Goal: Information Seeking & Learning: Find specific fact

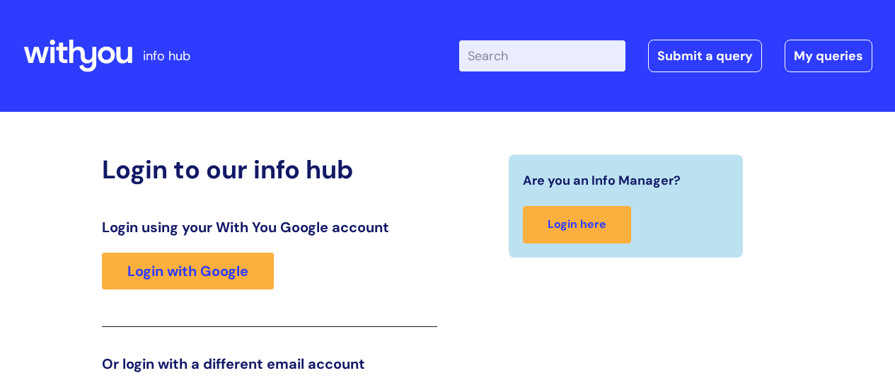
scroll to position [216, 0]
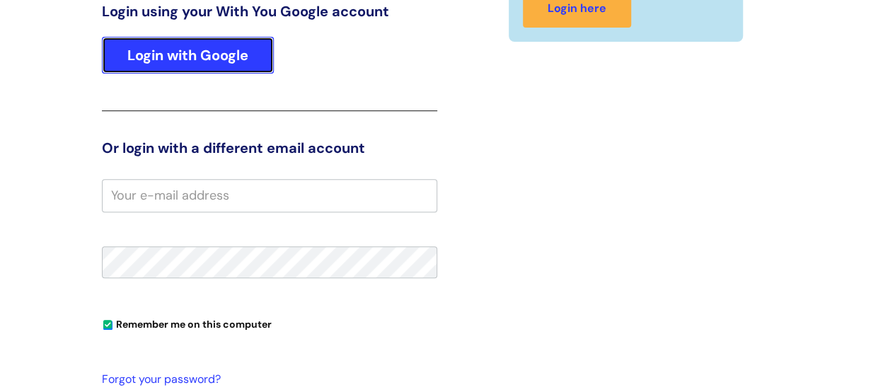
click at [171, 42] on link "Login with Google" at bounding box center [188, 55] width 172 height 37
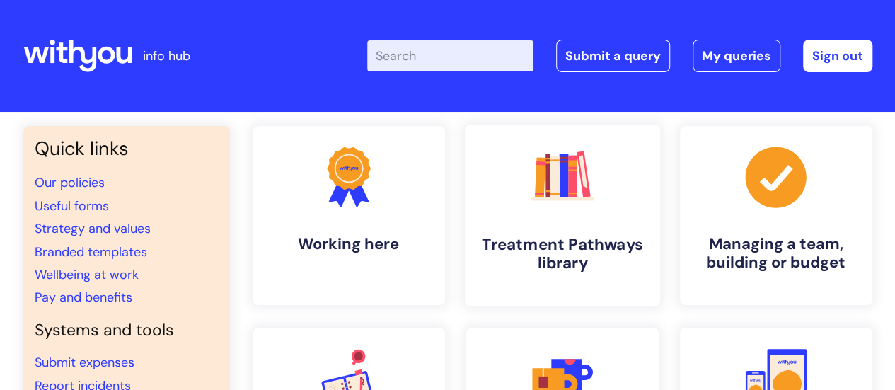
click at [544, 162] on polygon at bounding box center [540, 163] width 9 height 4
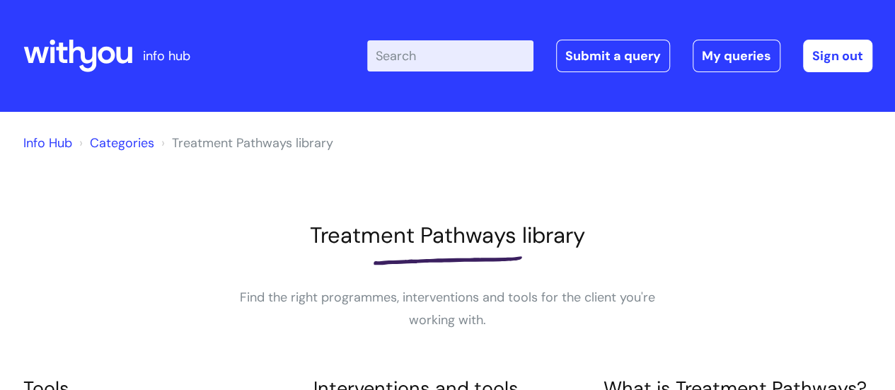
click at [430, 55] on input "Enter your search term here..." at bounding box center [450, 55] width 166 height 31
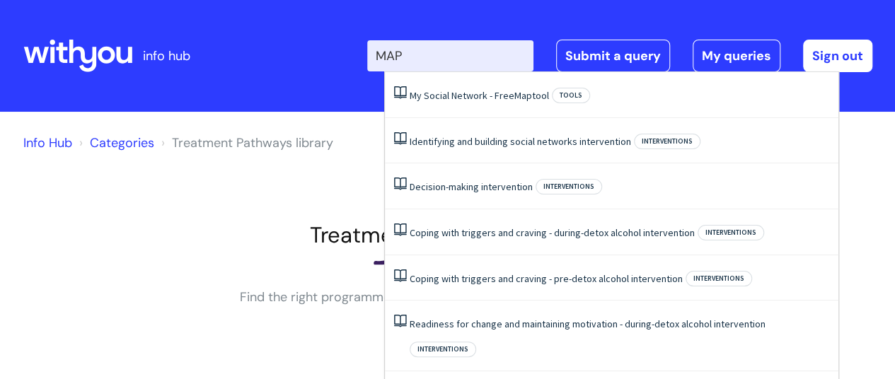
type input "MAP 1"
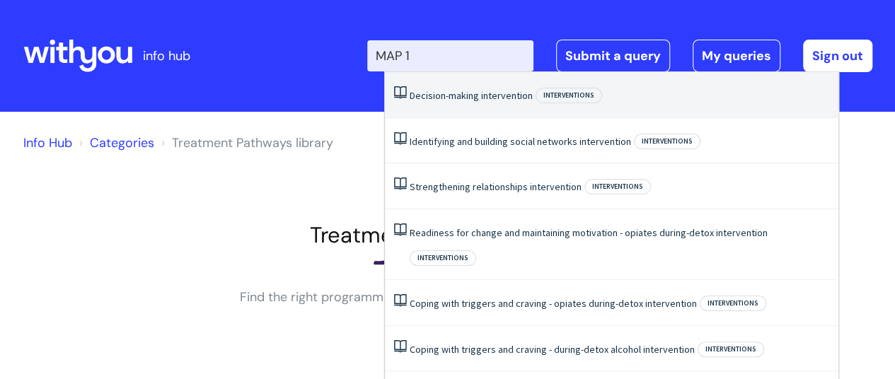
click at [454, 91] on link "Decision-making intervention" at bounding box center [471, 95] width 123 height 13
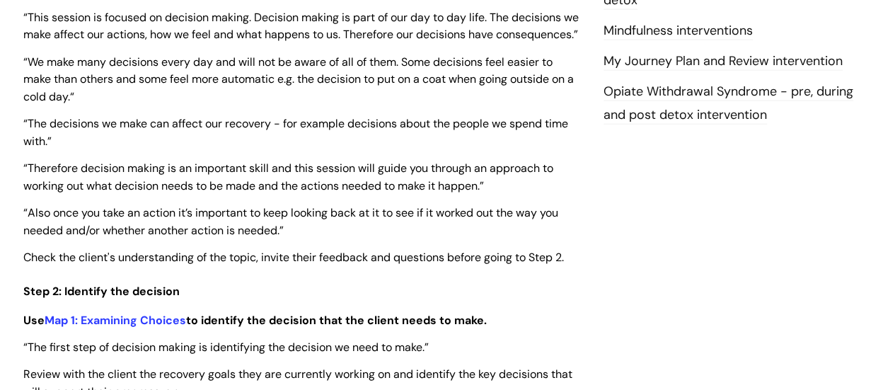
scroll to position [1641, 0]
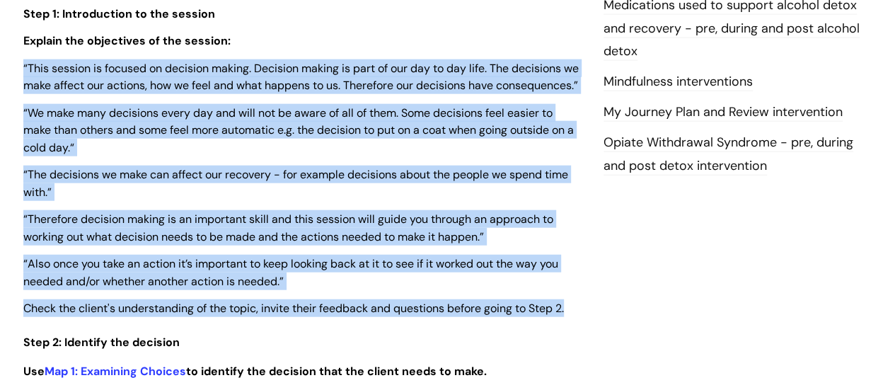
drag, startPoint x: 21, startPoint y: 50, endPoint x: 586, endPoint y: 312, distance: 623.3
copy div "“This session is focused on decision making. Decision making is part of our day…"
